Goal: Check status: Check status

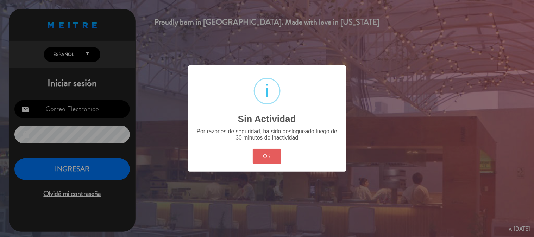
type input "[EMAIL_ADDRESS][DOMAIN_NAME]"
click at [273, 153] on button "OK" at bounding box center [267, 156] width 28 height 15
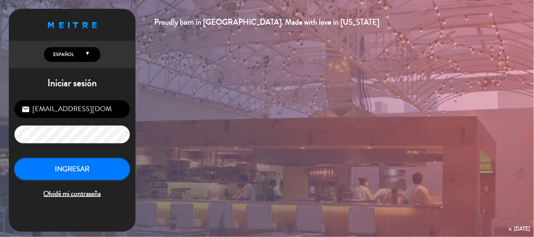
click at [92, 176] on button "INGRESAR" at bounding box center [71, 169] width 115 height 22
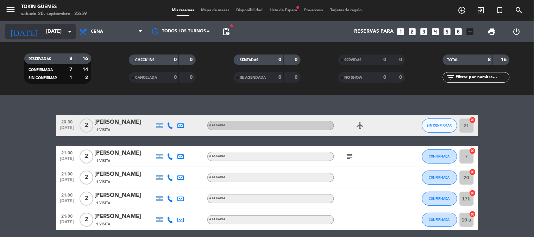
click at [65, 30] on icon "arrow_drop_down" at bounding box center [69, 31] width 8 height 8
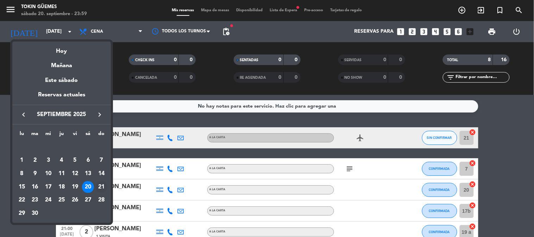
click at [99, 186] on div "21" at bounding box center [101, 187] width 12 height 12
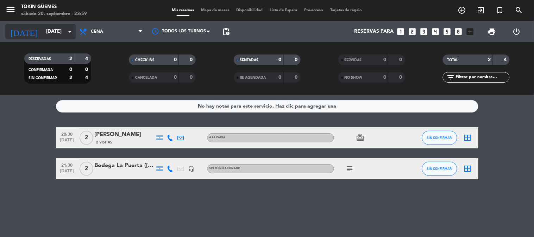
click at [56, 34] on input "[DATE]" at bounding box center [76, 31] width 67 height 13
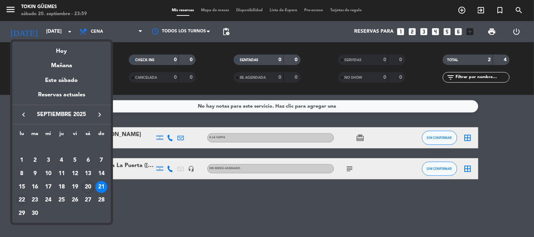
click at [22, 198] on div "22" at bounding box center [22, 200] width 12 height 12
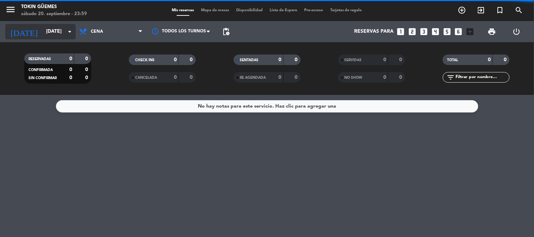
click at [47, 31] on input "[DATE]" at bounding box center [76, 31] width 67 height 13
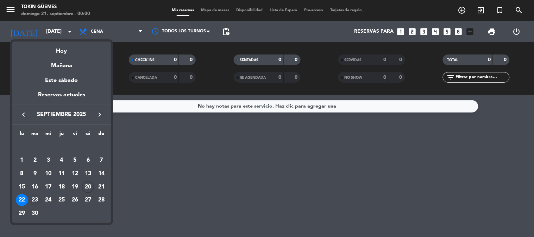
click at [36, 197] on div "23" at bounding box center [35, 200] width 12 height 12
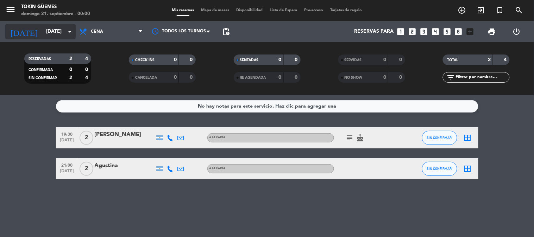
click at [51, 31] on input "[DATE]" at bounding box center [76, 31] width 67 height 13
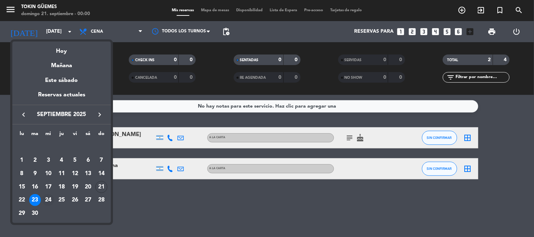
click at [49, 202] on div "24" at bounding box center [48, 200] width 12 height 12
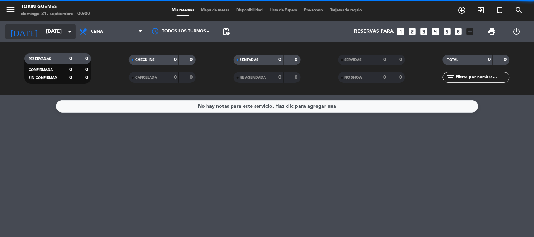
click at [46, 36] on input "[DATE]" at bounding box center [76, 31] width 67 height 13
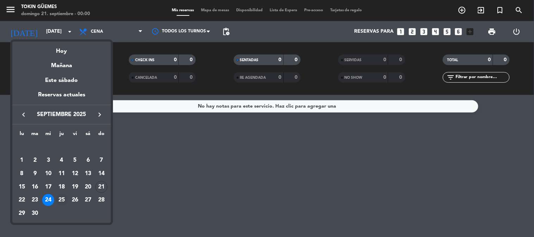
click at [63, 199] on div "25" at bounding box center [62, 200] width 12 height 12
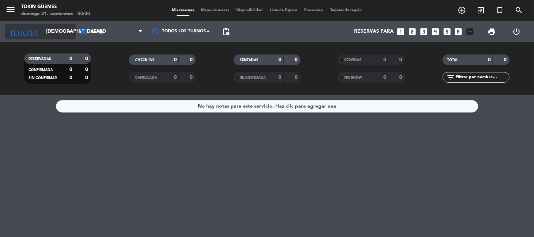
click at [57, 30] on input "[DEMOGRAPHIC_DATA][DATE]" at bounding box center [76, 31] width 67 height 13
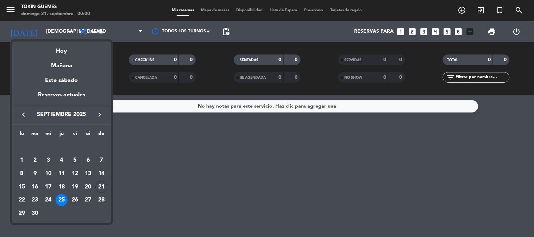
click at [76, 201] on div "26" at bounding box center [75, 200] width 12 height 12
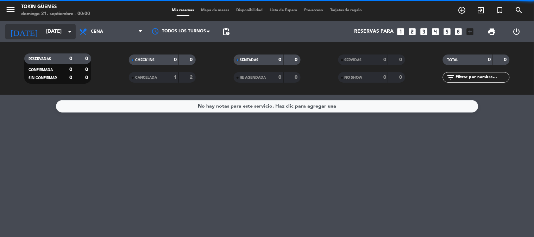
click at [59, 34] on input "[DATE]" at bounding box center [76, 31] width 67 height 13
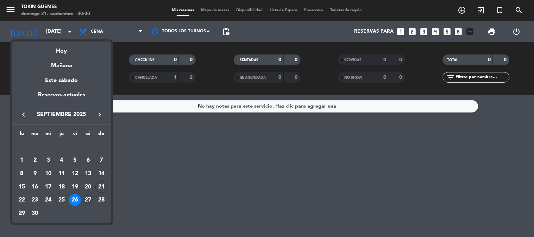
click at [87, 199] on div "27" at bounding box center [88, 200] width 12 height 12
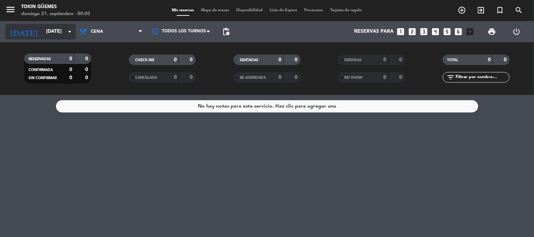
click at [64, 37] on input "[DATE]" at bounding box center [76, 31] width 67 height 13
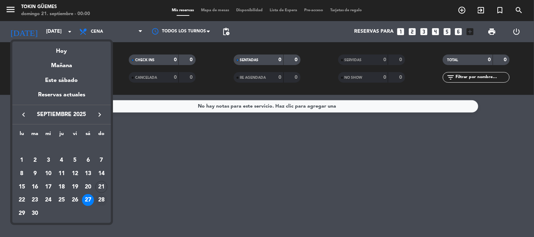
click at [102, 199] on div "28" at bounding box center [101, 200] width 12 height 12
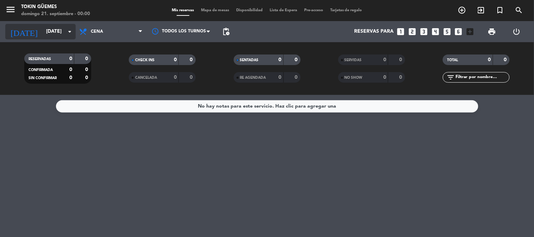
click at [56, 31] on input "[DATE]" at bounding box center [76, 31] width 67 height 13
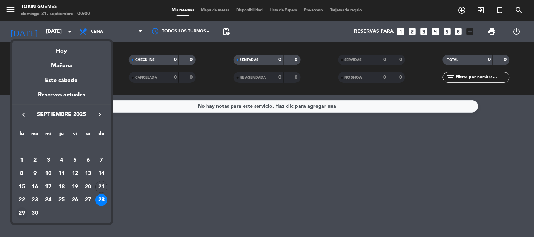
click at [26, 213] on div "29" at bounding box center [22, 214] width 12 height 12
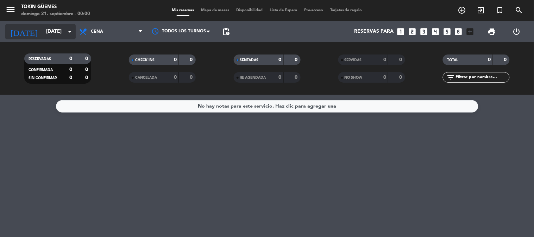
click at [52, 34] on input "[DATE]" at bounding box center [76, 31] width 67 height 13
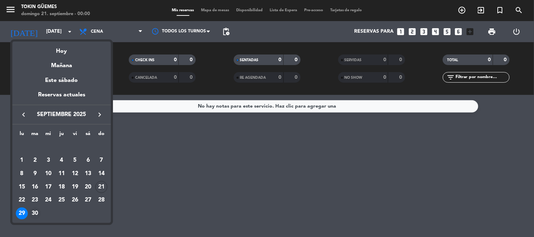
click at [33, 213] on div "30" at bounding box center [35, 214] width 12 height 12
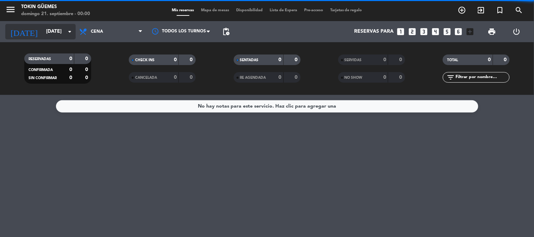
click at [52, 27] on input "[DATE]" at bounding box center [76, 31] width 67 height 13
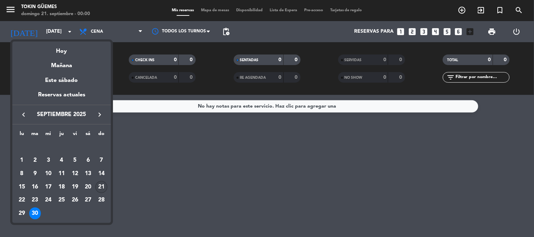
click at [99, 185] on div "21" at bounding box center [101, 187] width 12 height 12
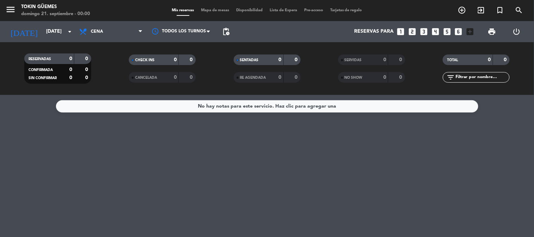
type input "[DATE]"
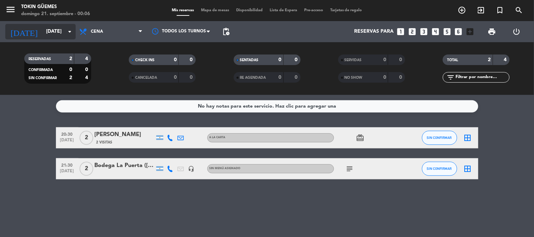
click at [61, 31] on input "[DATE]" at bounding box center [76, 31] width 67 height 13
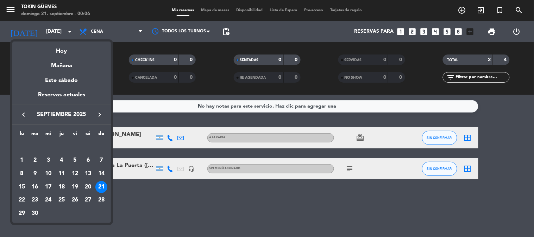
click at [140, 198] on div at bounding box center [267, 118] width 534 height 237
